Goal: Task Accomplishment & Management: Complete application form

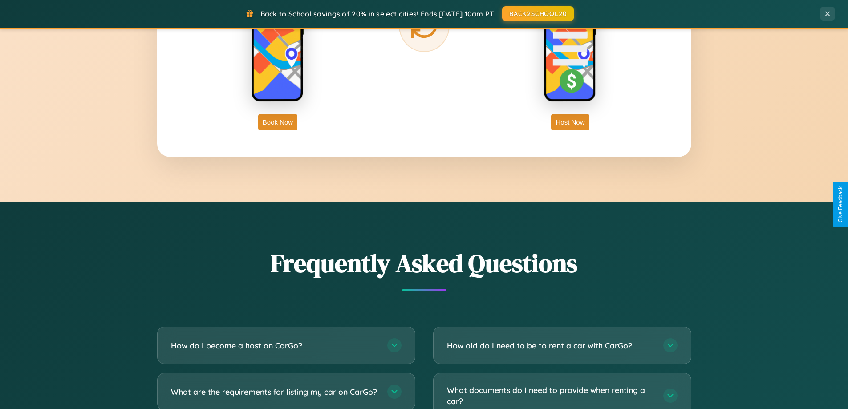
scroll to position [1712, 0]
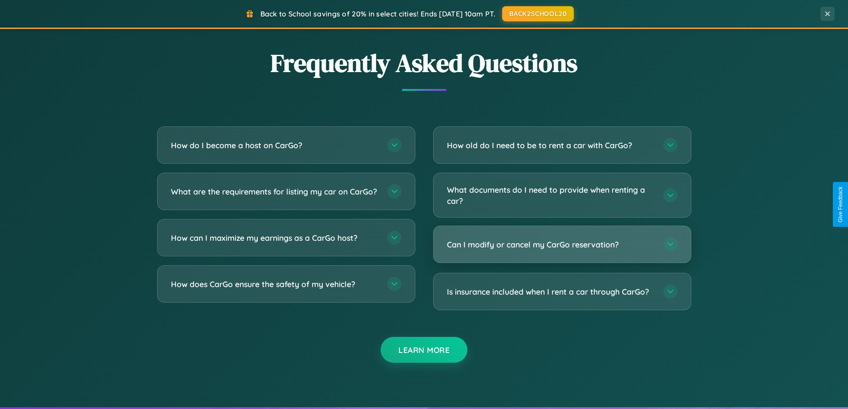
click at [562, 244] on h3 "Can I modify or cancel my CarGo reservation?" at bounding box center [550, 244] width 207 height 11
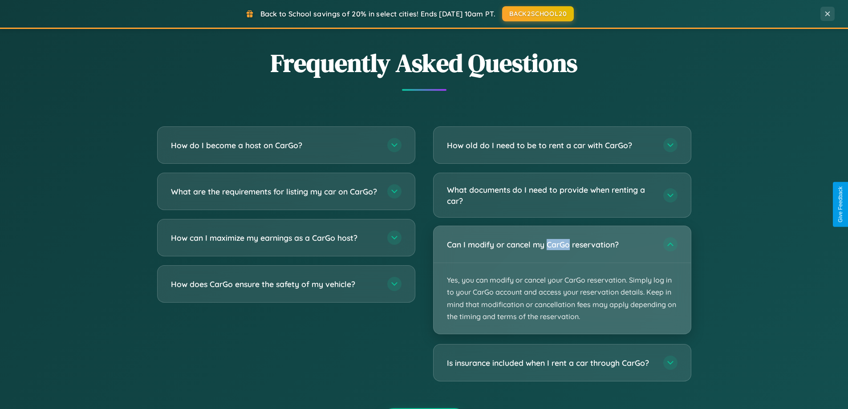
scroll to position [384, 0]
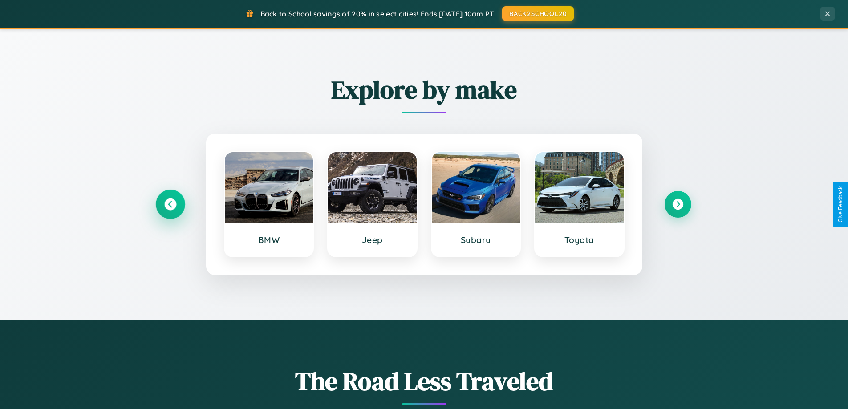
click at [170, 204] on icon at bounding box center [170, 204] width 12 height 12
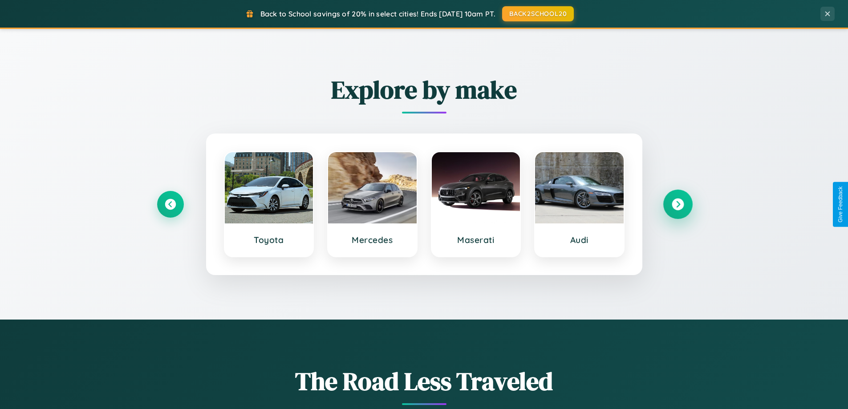
click at [677, 204] on icon at bounding box center [677, 204] width 12 height 12
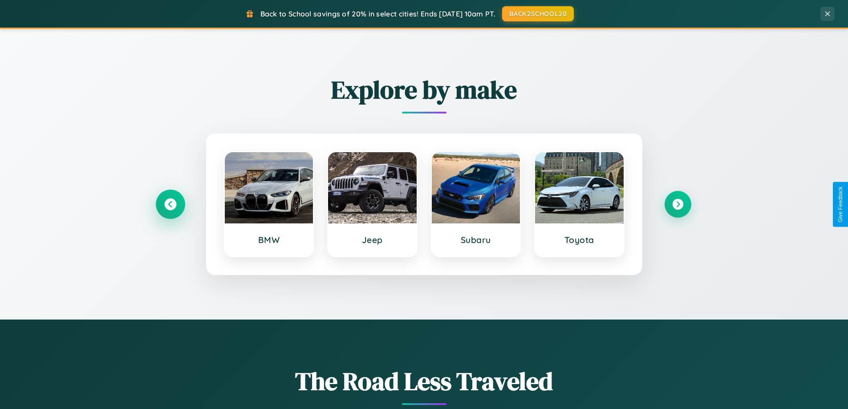
click at [170, 204] on icon at bounding box center [170, 204] width 12 height 12
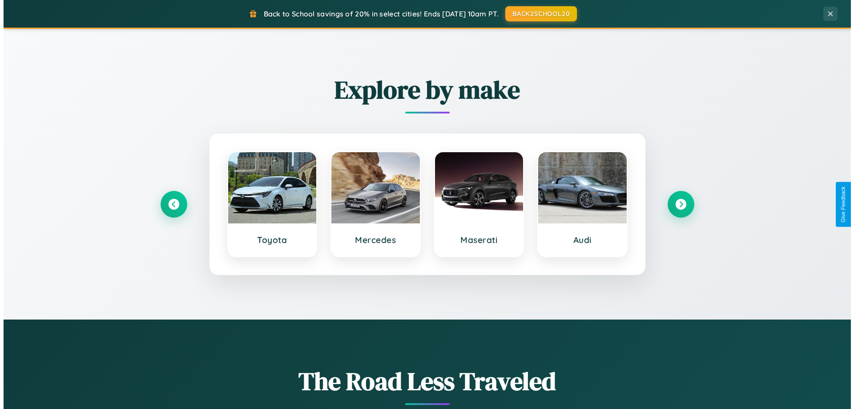
scroll to position [0, 0]
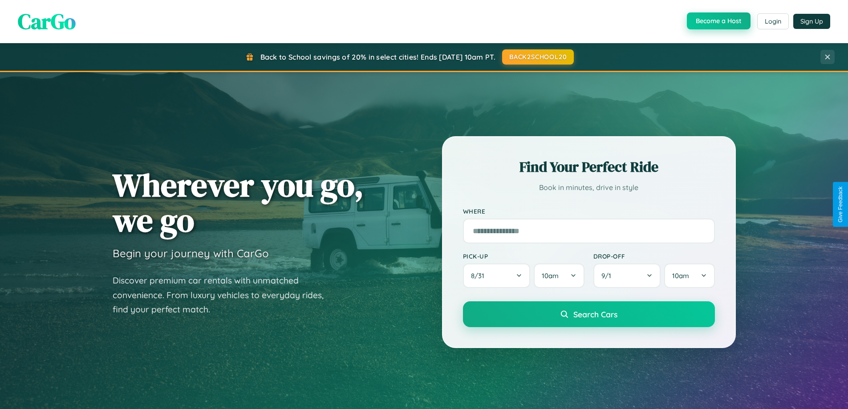
click at [717, 21] on button "Become a Host" at bounding box center [719, 20] width 64 height 17
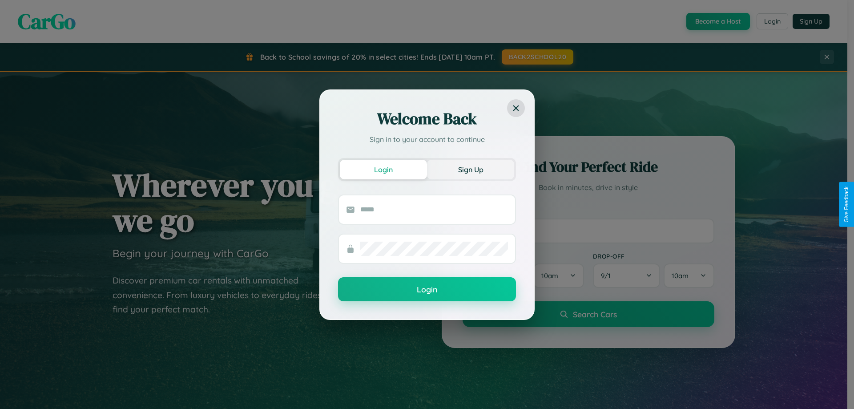
click at [471, 169] on button "Sign Up" at bounding box center [470, 170] width 87 height 20
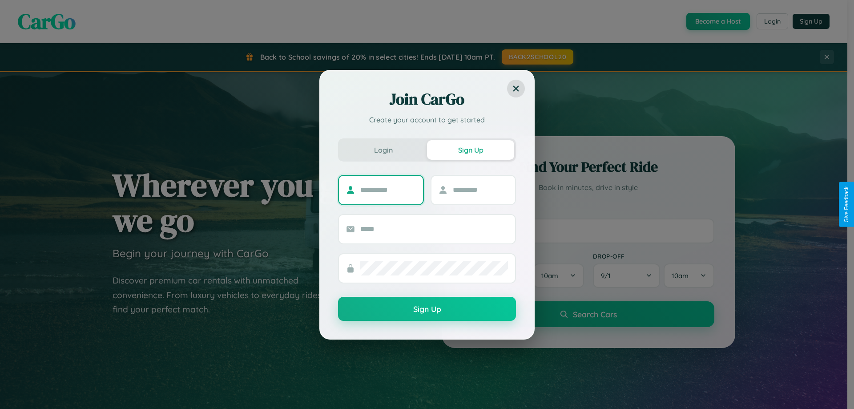
click at [388, 190] on input "text" at bounding box center [388, 190] width 56 height 14
type input "*****"
click at [480, 190] on input "text" at bounding box center [481, 190] width 56 height 14
type input "*****"
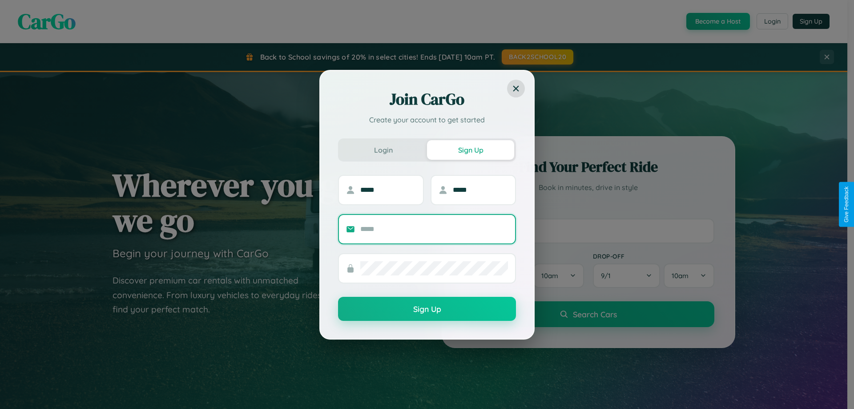
click at [434, 229] on input "text" at bounding box center [434, 229] width 148 height 14
type input "**********"
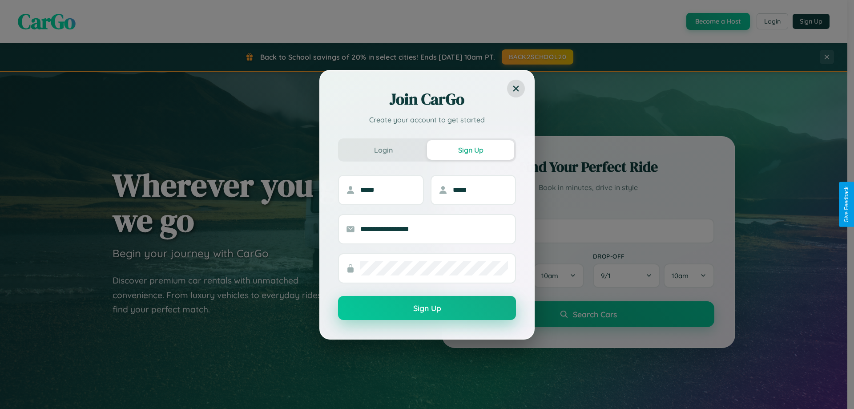
click at [427, 308] on button "Sign Up" at bounding box center [427, 308] width 178 height 24
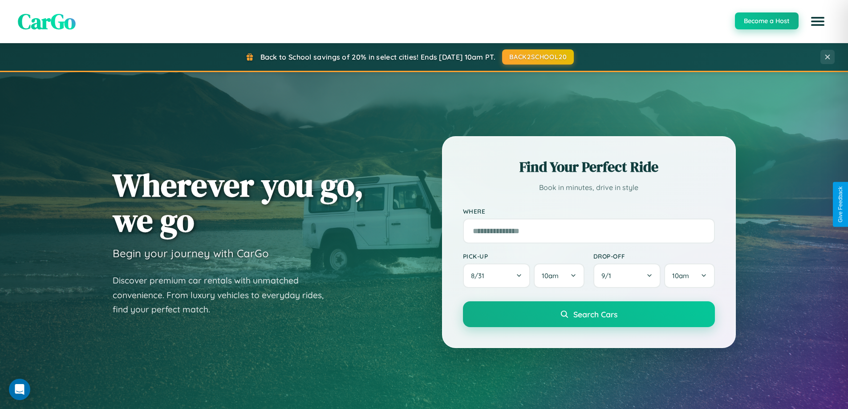
click at [766, 21] on button "Become a Host" at bounding box center [767, 20] width 64 height 17
